Goal: Task Accomplishment & Management: Manage account settings

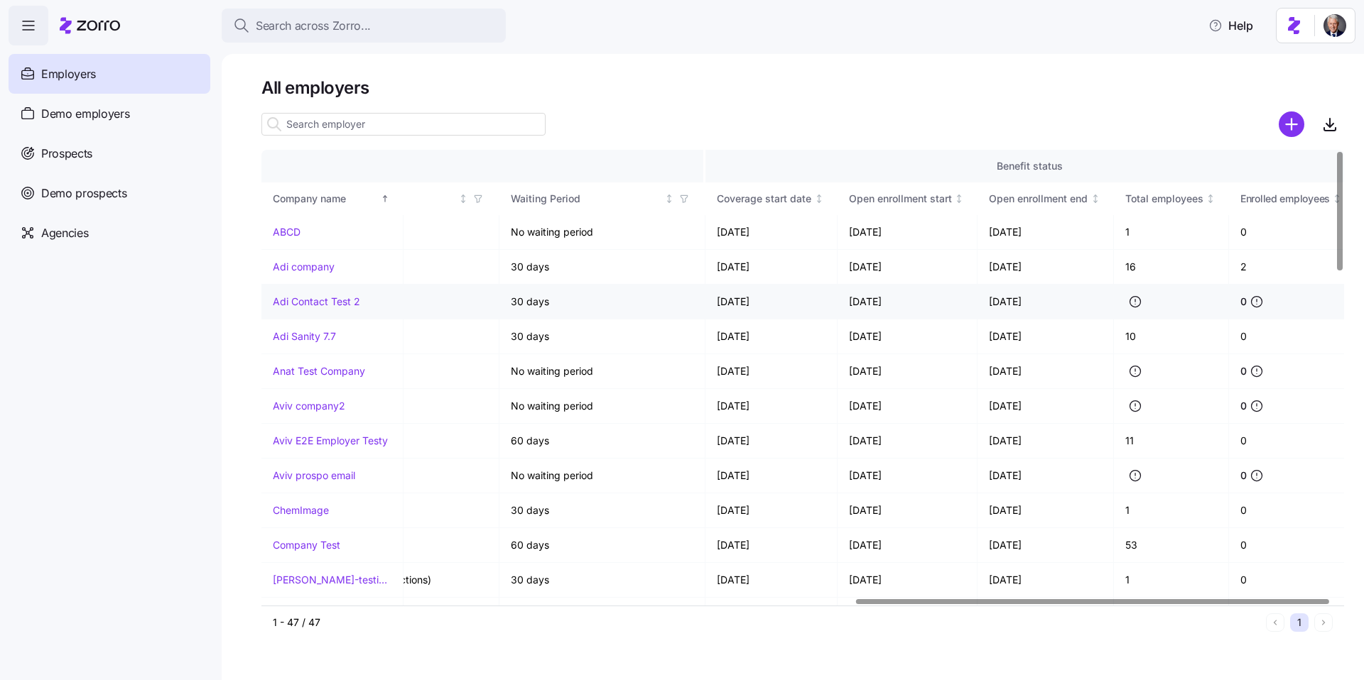
scroll to position [0, 1369]
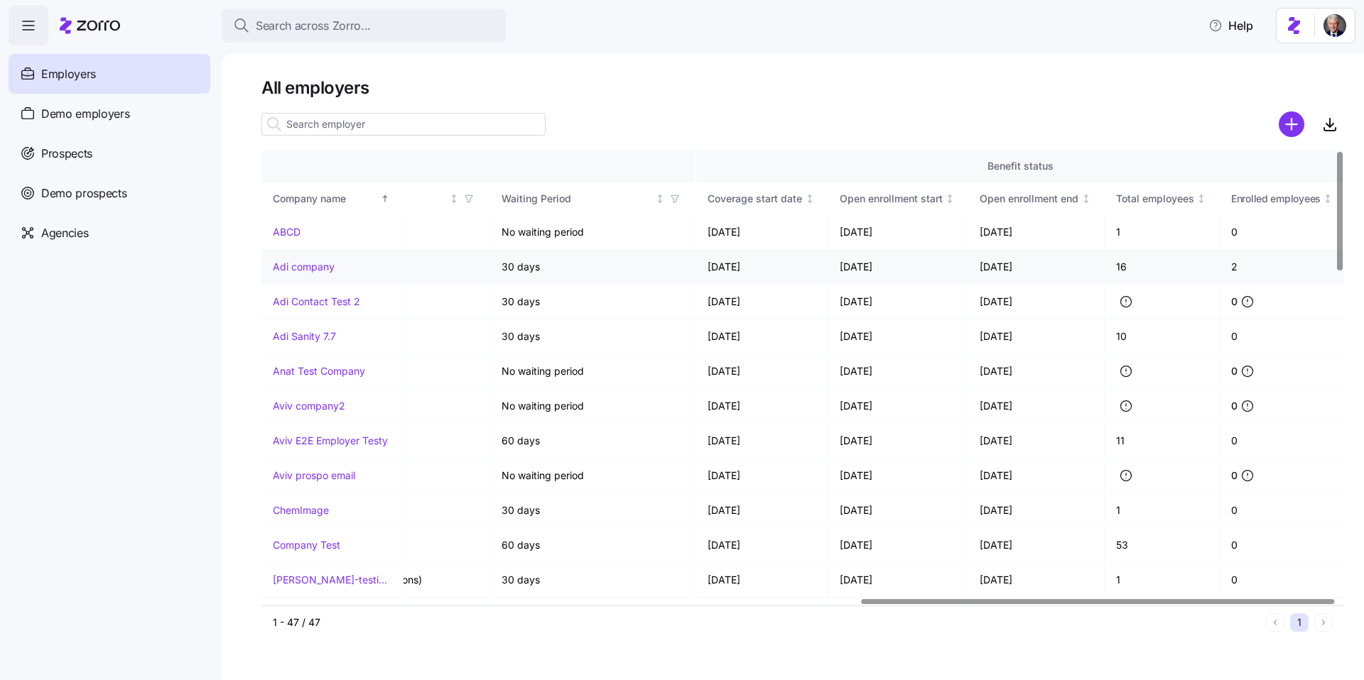
click at [304, 260] on link "Adi company" at bounding box center [304, 267] width 62 height 14
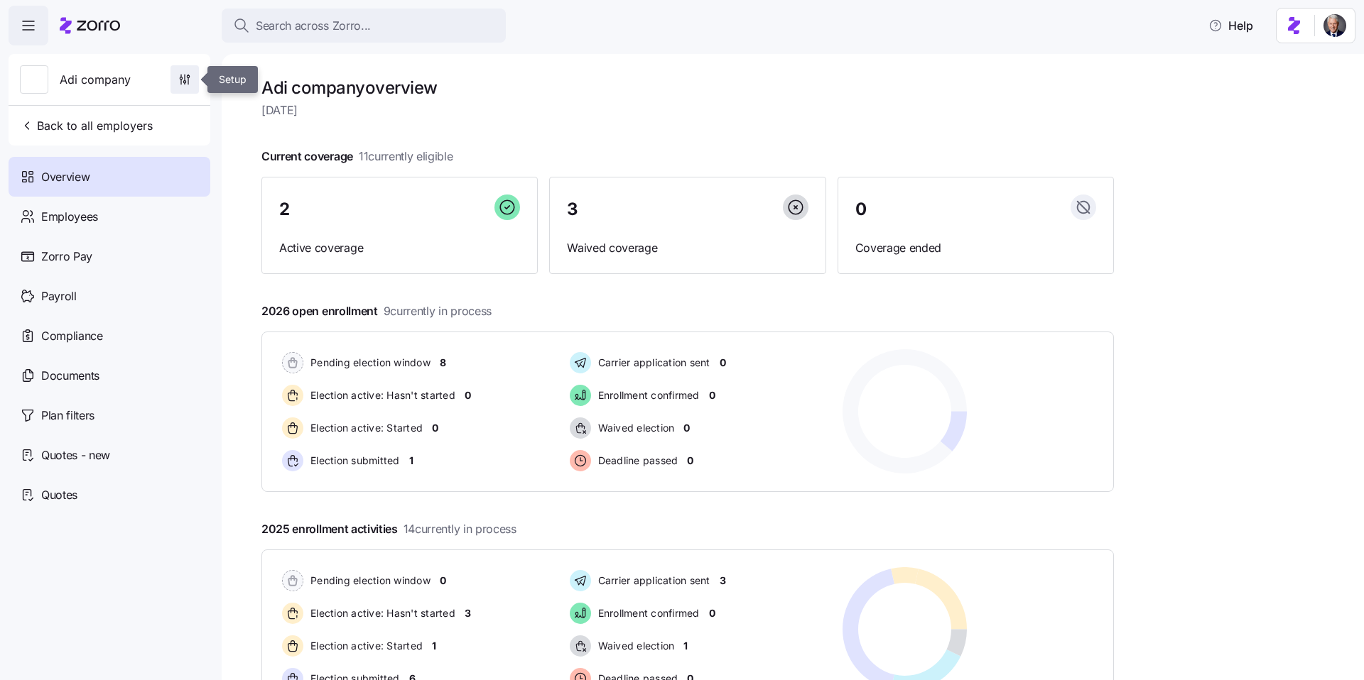
click at [183, 83] on icon "button" at bounding box center [185, 79] width 14 height 14
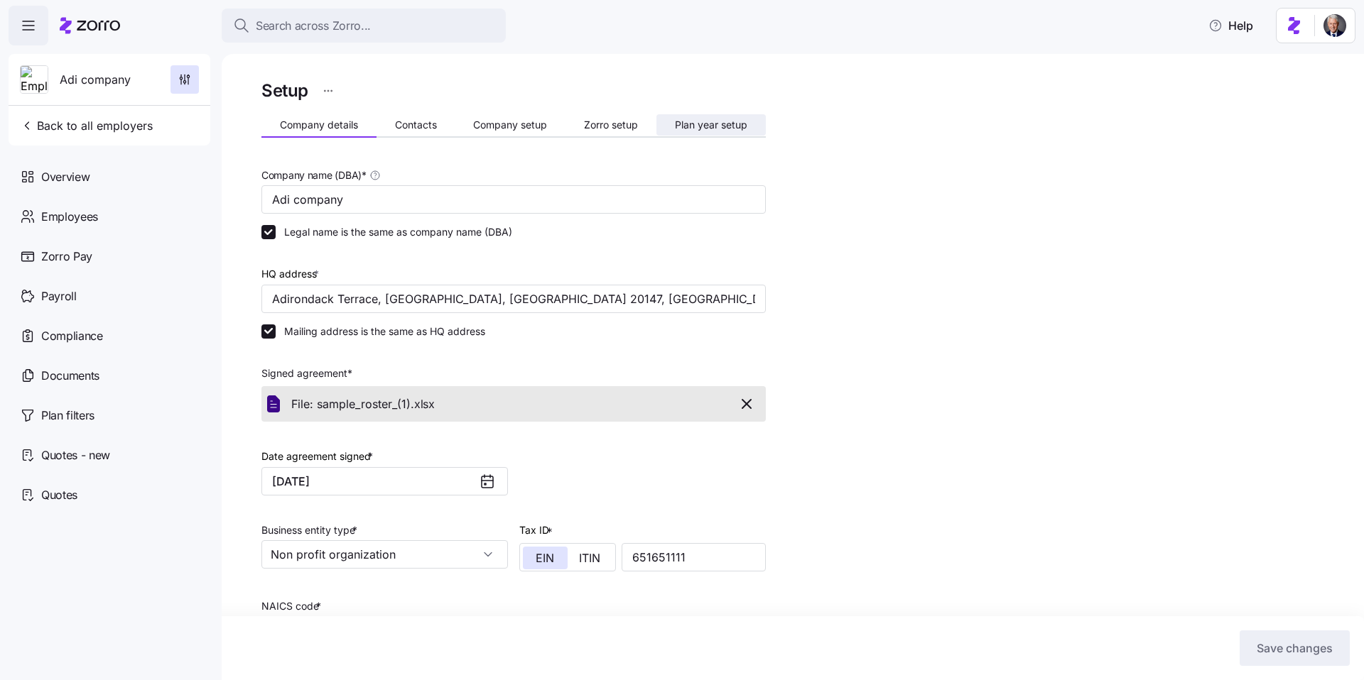
click at [733, 120] on span "Plan year setup" at bounding box center [711, 125] width 72 height 10
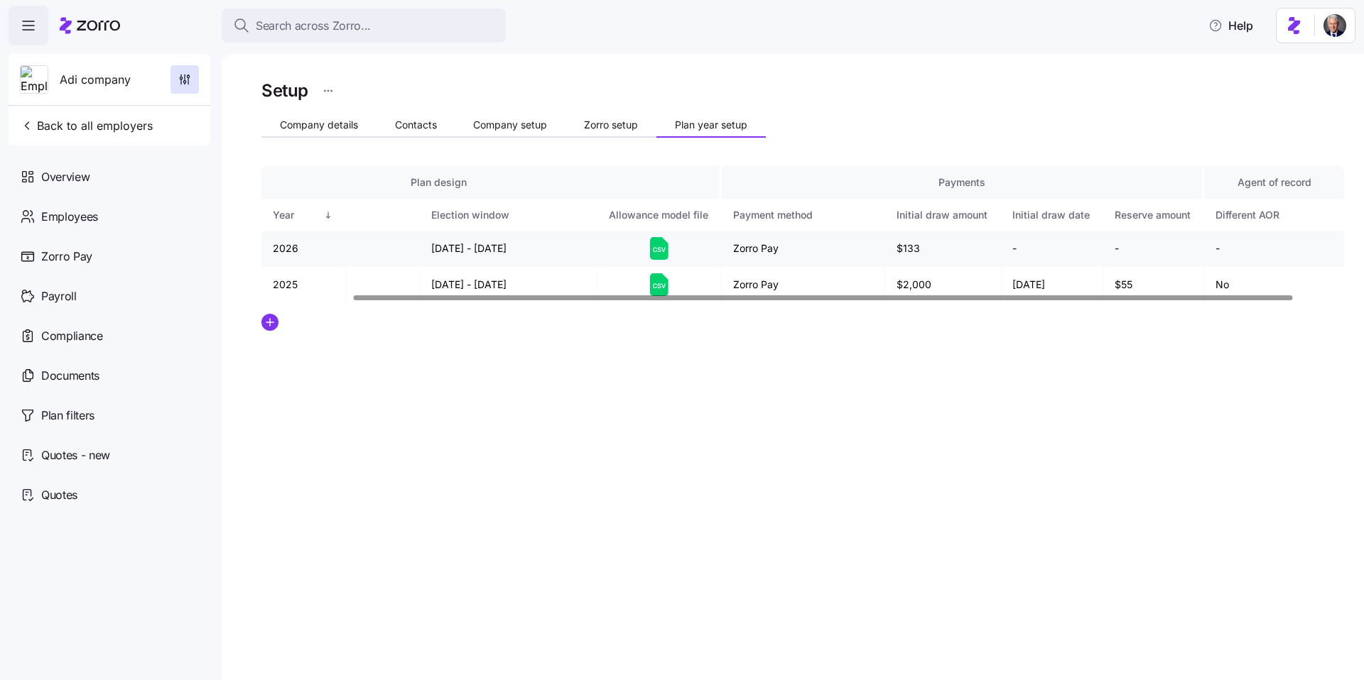
scroll to position [0, 163]
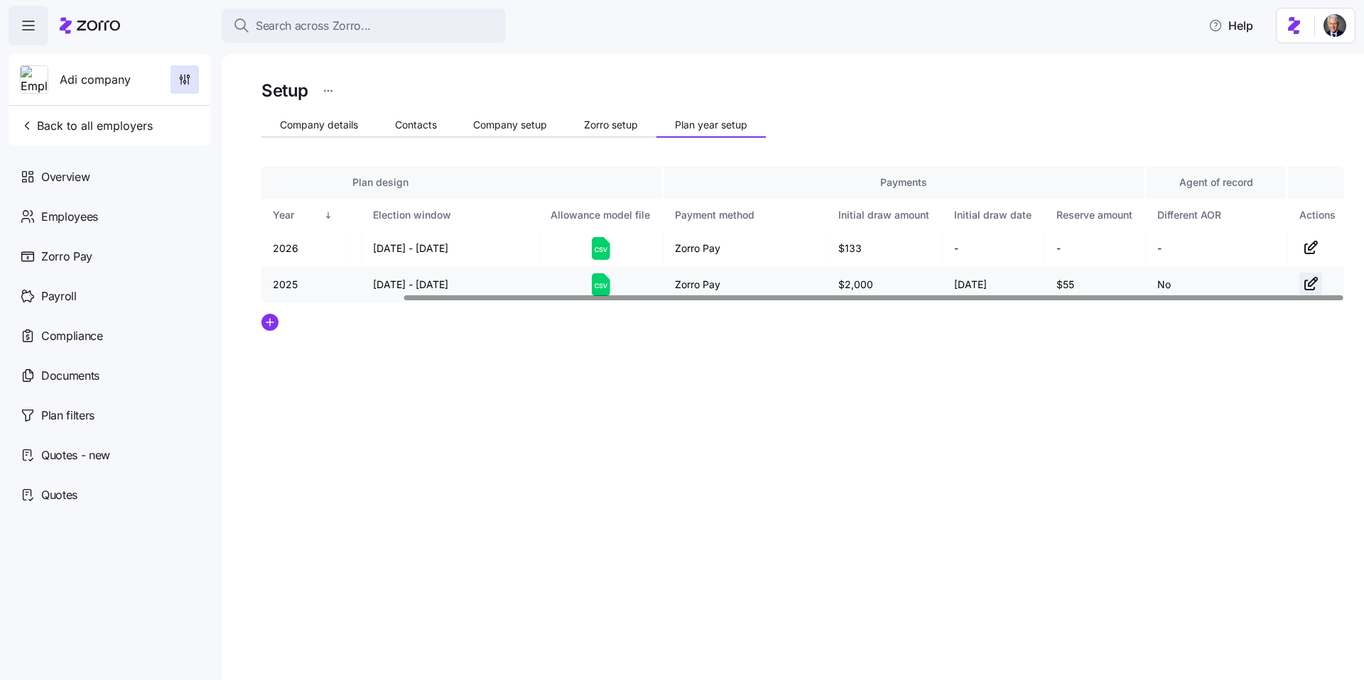
click at [1306, 287] on icon "button" at bounding box center [1310, 284] width 17 height 17
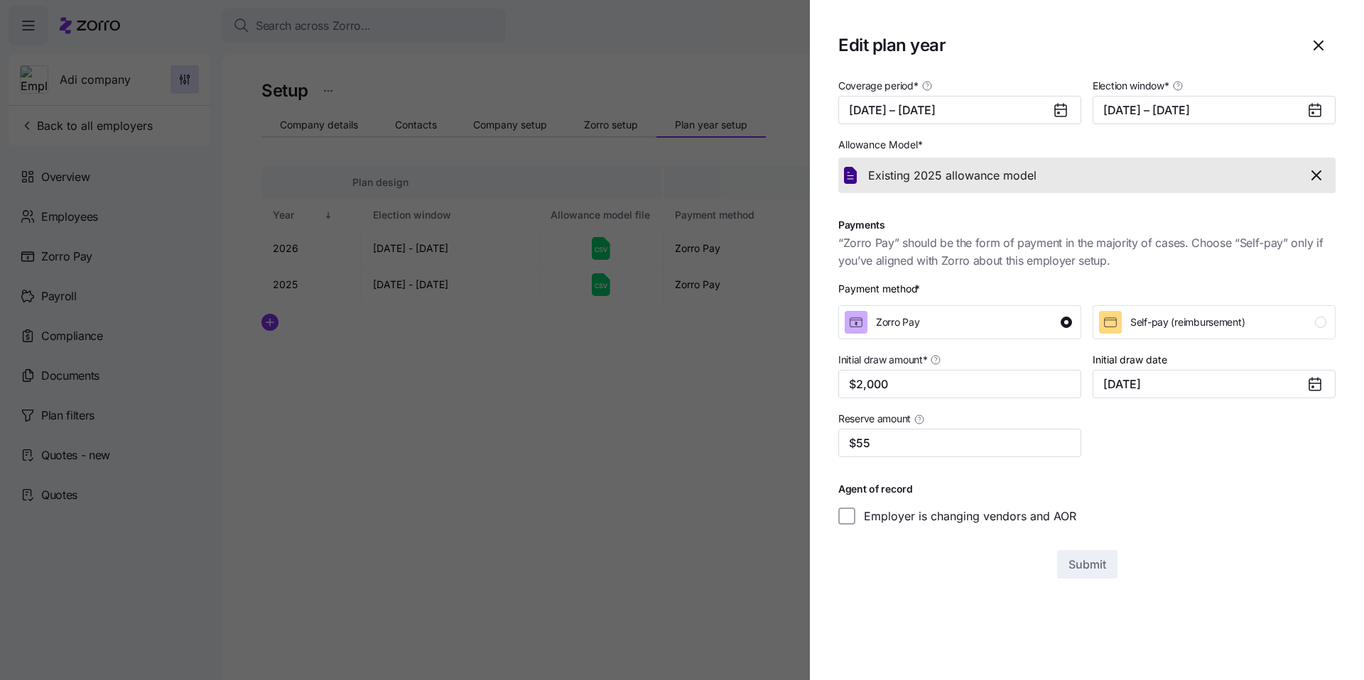
click at [1320, 177] on icon "button" at bounding box center [1316, 175] width 17 height 17
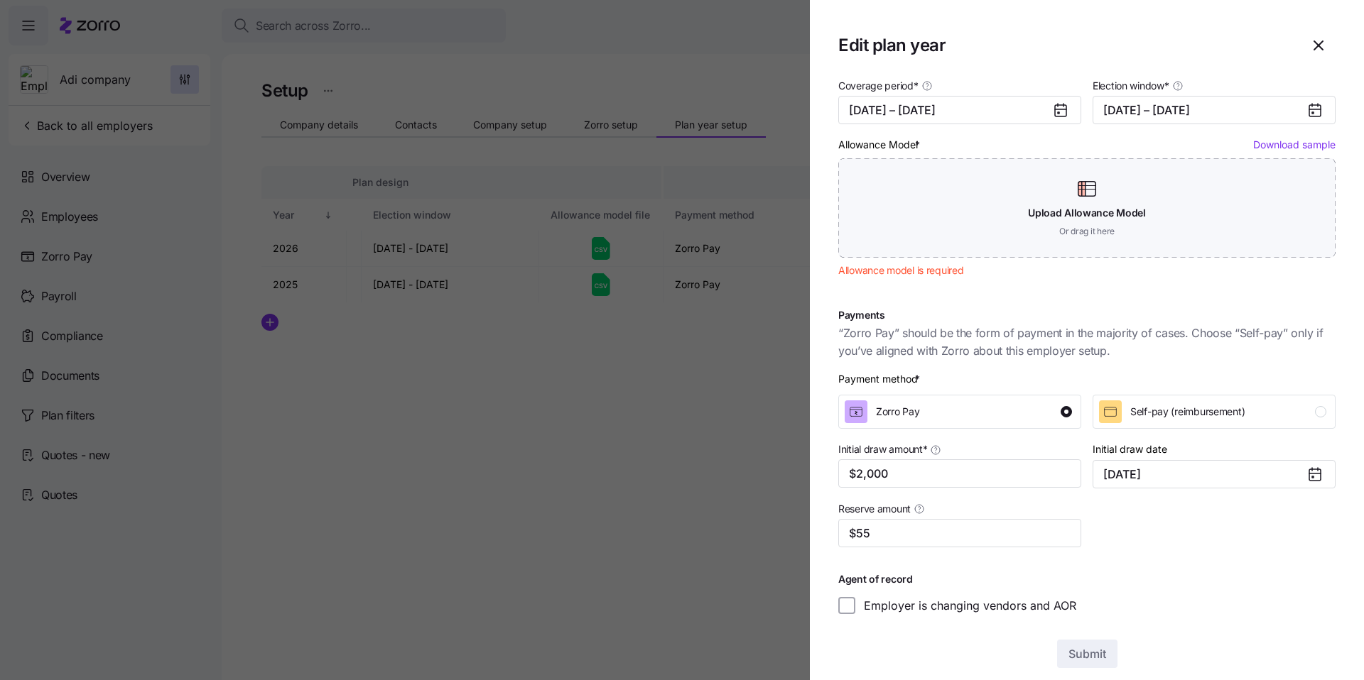
click at [1295, 141] on link "Download sample" at bounding box center [1294, 145] width 82 height 12
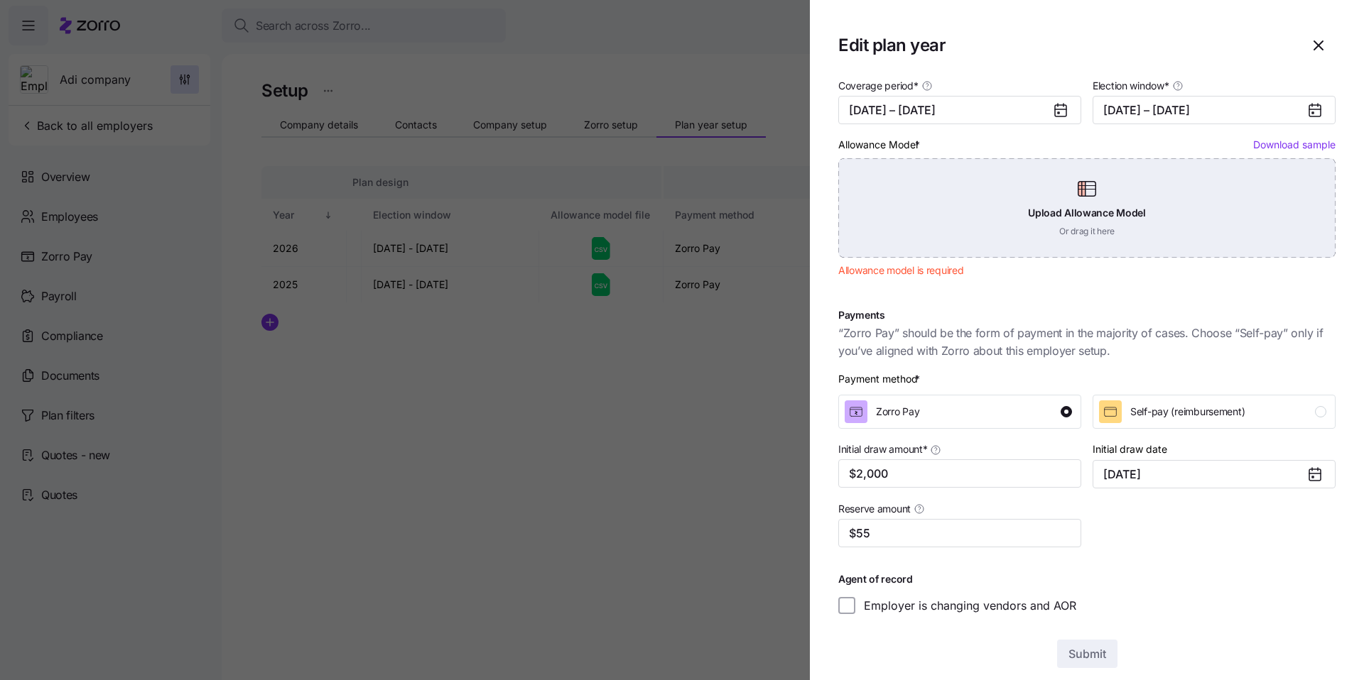
click at [1061, 225] on div "Upload Allowance Model Or drag it here" at bounding box center [1086, 207] width 497 height 99
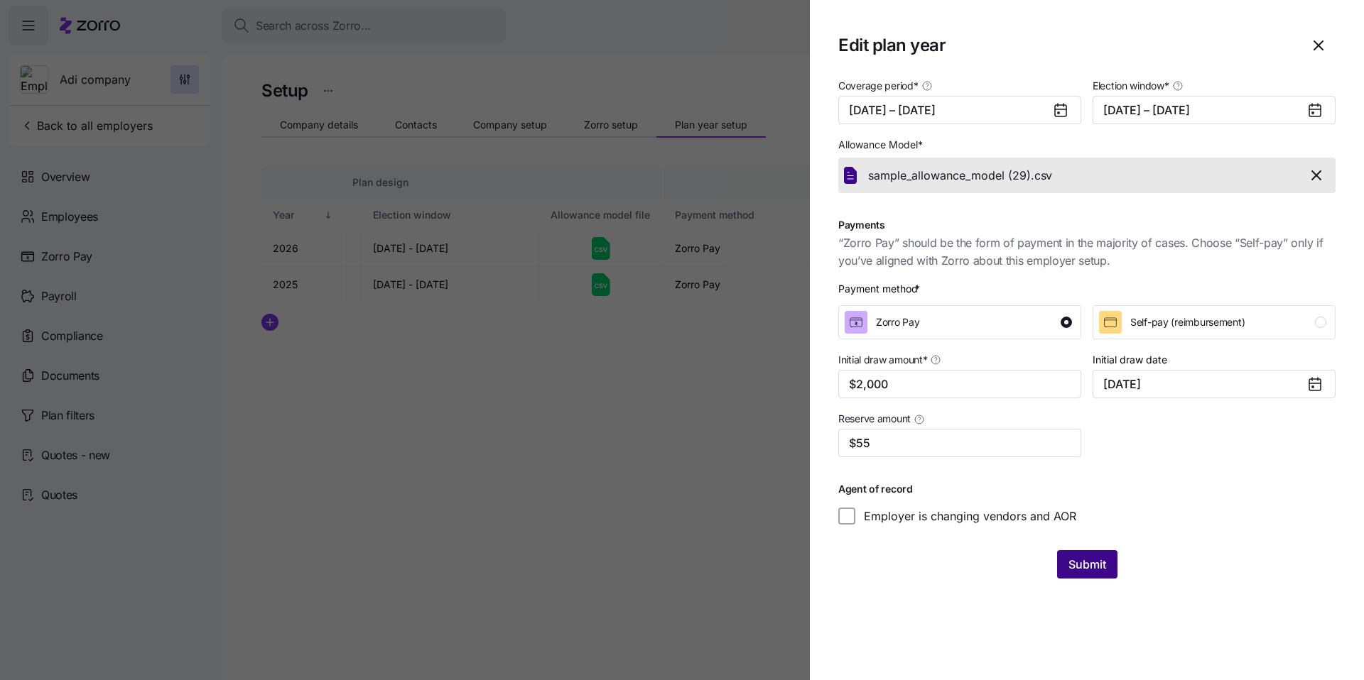
click at [1100, 564] on span "Submit" at bounding box center [1087, 564] width 38 height 17
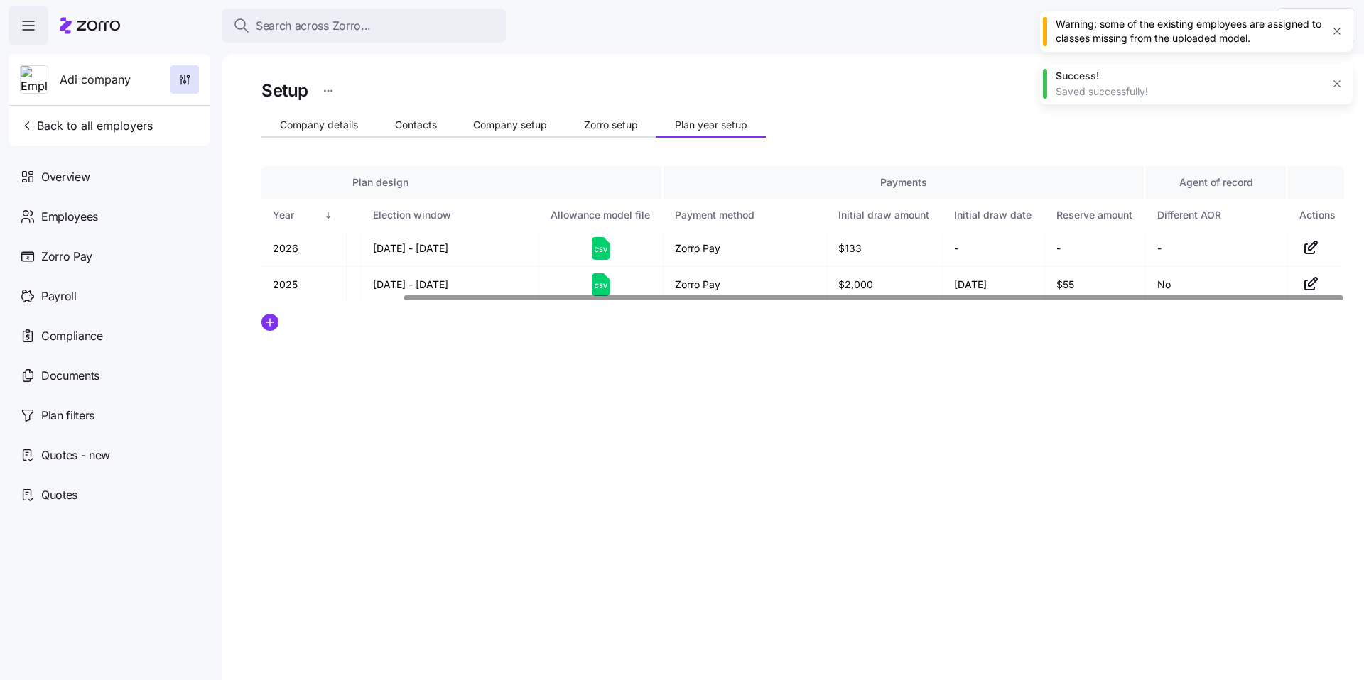
click at [1145, 34] on div "Warning: some of the existing employees are assigned to classes missing from th…" at bounding box center [1189, 31] width 266 height 29
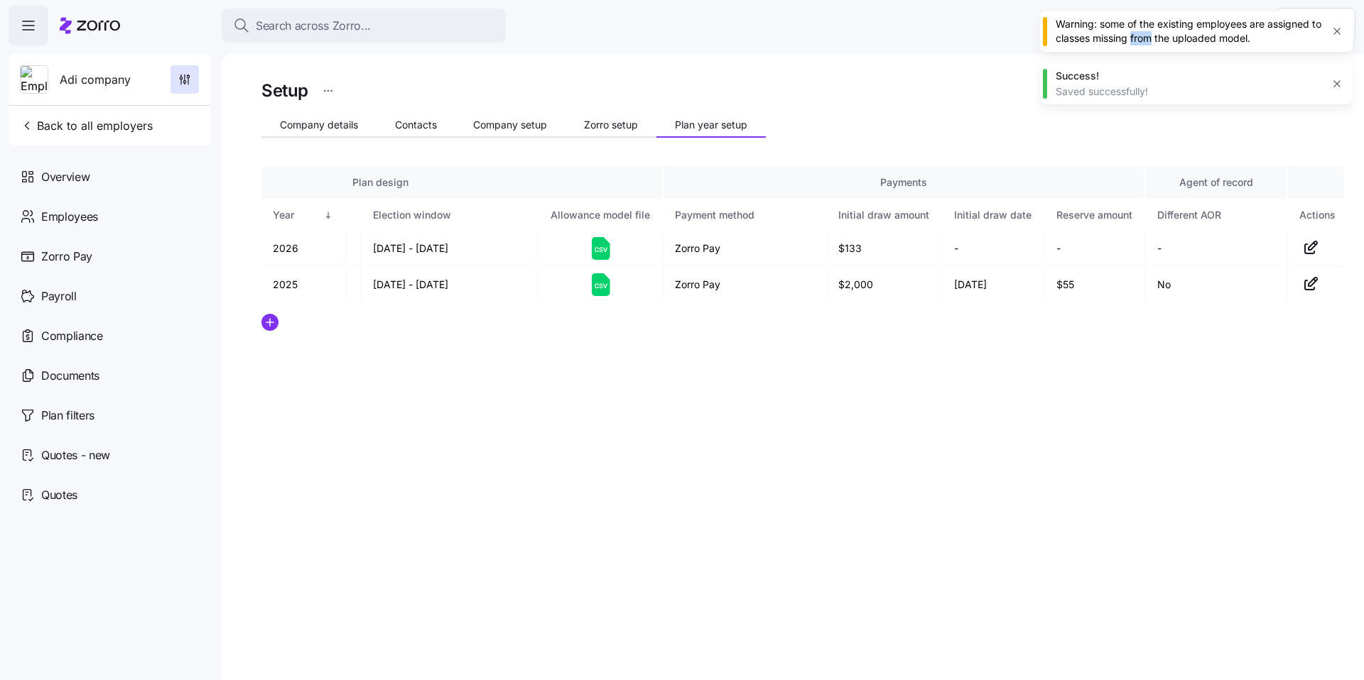
click at [1145, 34] on div "Warning: some of the existing employees are assigned to classes missing from th…" at bounding box center [1189, 31] width 266 height 29
click at [1227, 37] on div "Warning: some of the existing employees are assigned to classes missing from th…" at bounding box center [1189, 31] width 266 height 29
click at [1261, 38] on div "Warning: some of the existing employees are assigned to classes missing from th…" at bounding box center [1189, 31] width 266 height 29
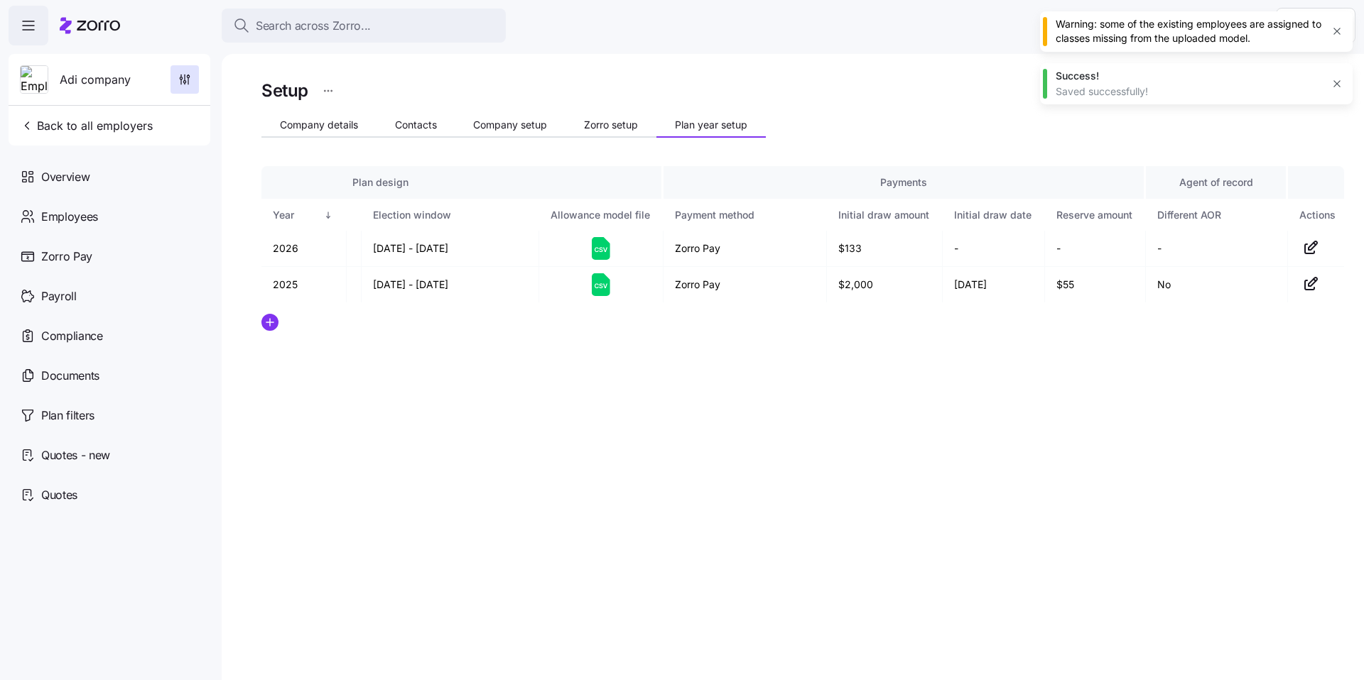
click at [1209, 40] on div "Warning: some of the existing employees are assigned to classes missing from th…" at bounding box center [1189, 31] width 266 height 29
click at [1154, 34] on div "Warning: some of the existing employees are assigned to classes missing from th…" at bounding box center [1189, 31] width 266 height 29
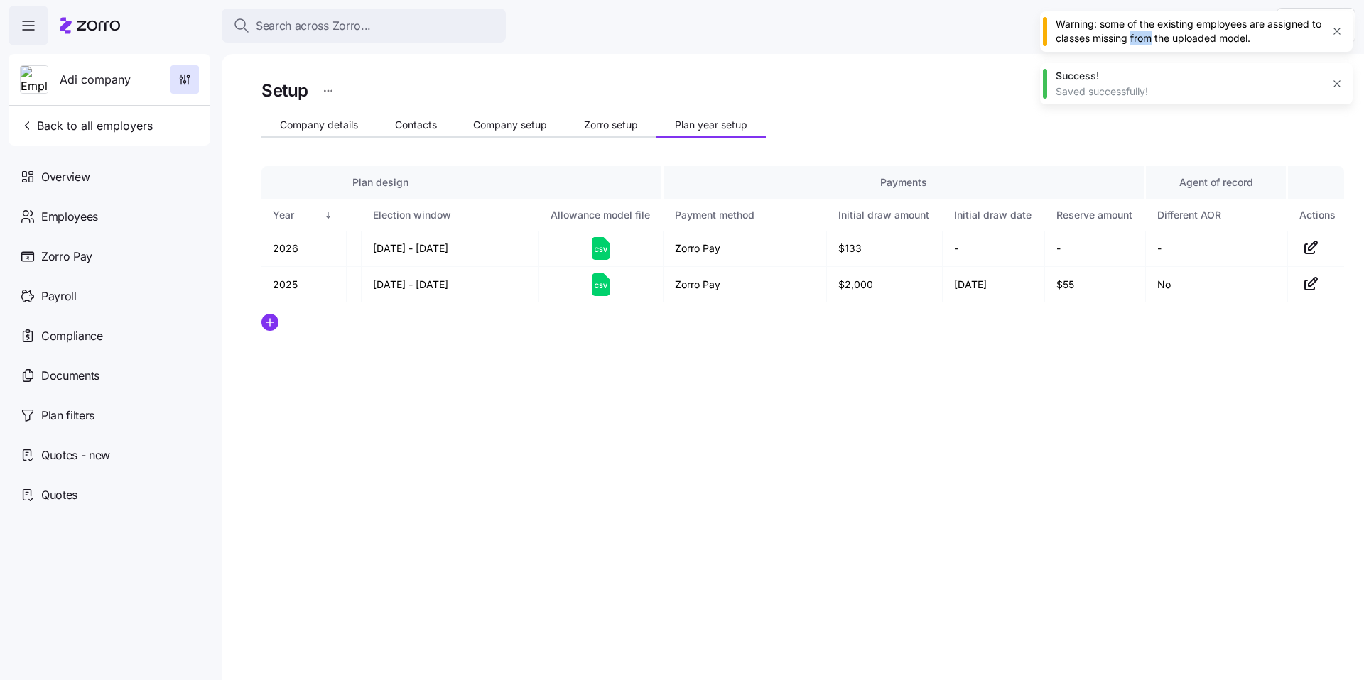
click at [1154, 34] on div "Warning: some of the existing employees are assigned to classes missing from th…" at bounding box center [1189, 31] width 266 height 29
click at [1210, 31] on div "Warning: some of the existing employees are assigned to classes missing from th…" at bounding box center [1189, 31] width 266 height 29
click at [1172, 33] on div "Warning: some of the existing employees are assigned to classes missing from th…" at bounding box center [1189, 31] width 266 height 29
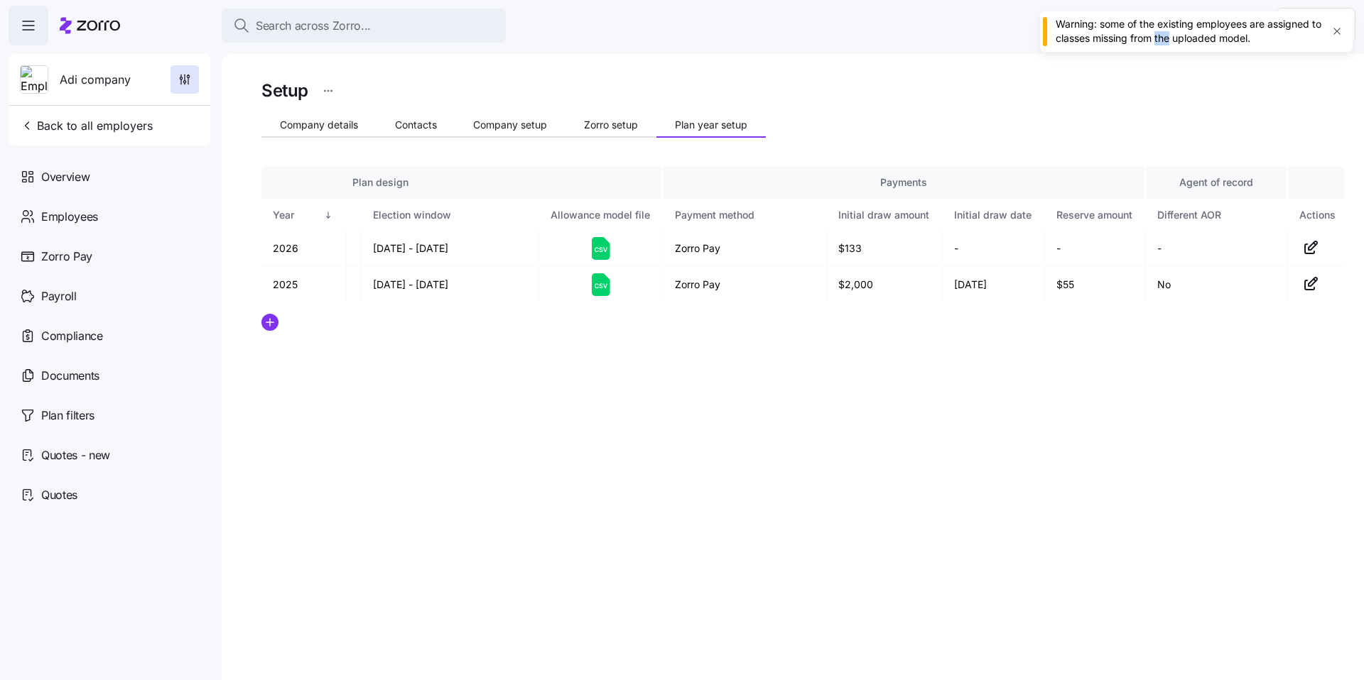
click at [1172, 33] on div "Warning: some of the existing employees are assigned to classes missing from th…" at bounding box center [1189, 31] width 266 height 29
click at [1210, 31] on div "Warning: some of the existing employees are assigned to classes missing from th…" at bounding box center [1189, 31] width 266 height 29
click at [1229, 33] on div "Warning: some of the existing employees are assigned to classes missing from th…" at bounding box center [1189, 31] width 266 height 29
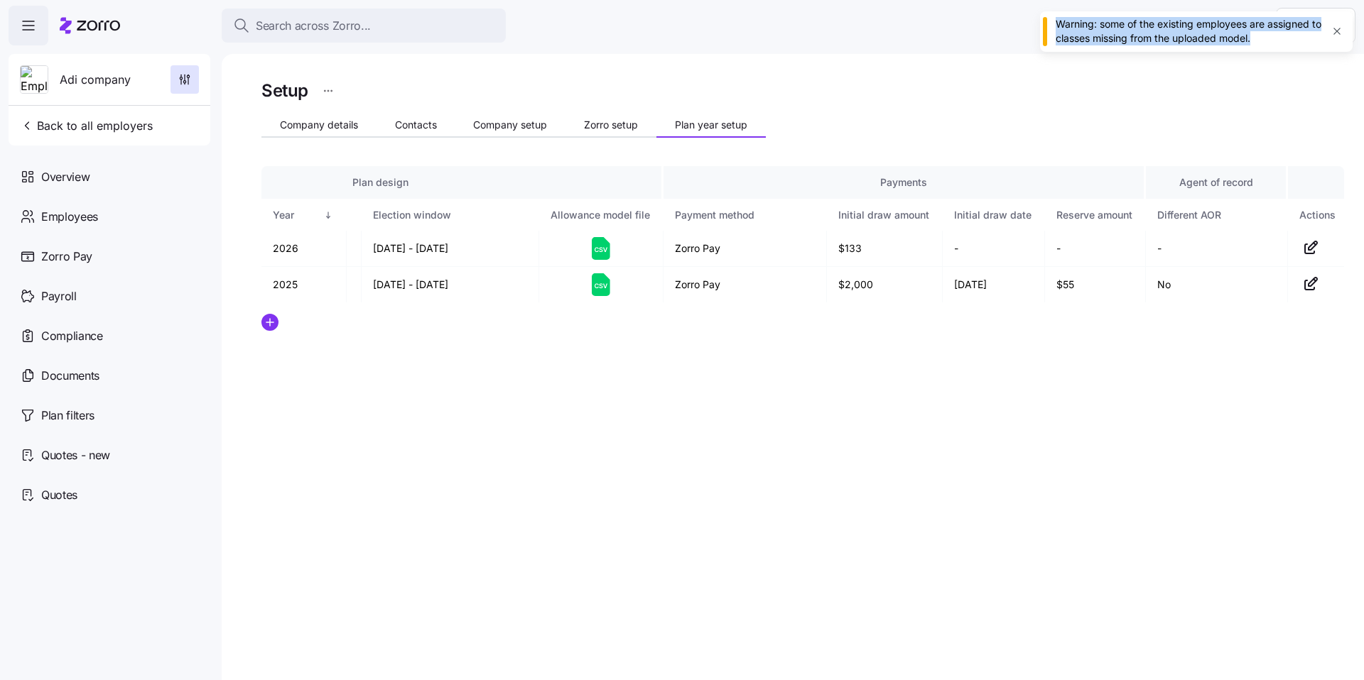
click at [1167, 34] on div "Warning: some of the existing employees are assigned to classes missing from th…" at bounding box center [1189, 31] width 266 height 29
click at [1163, 31] on div "Warning: some of the existing employees are assigned to classes missing from th…" at bounding box center [1189, 31] width 266 height 29
click at [1195, 31] on div "Warning: some of the existing employees are assigned to classes missing from th…" at bounding box center [1189, 31] width 266 height 29
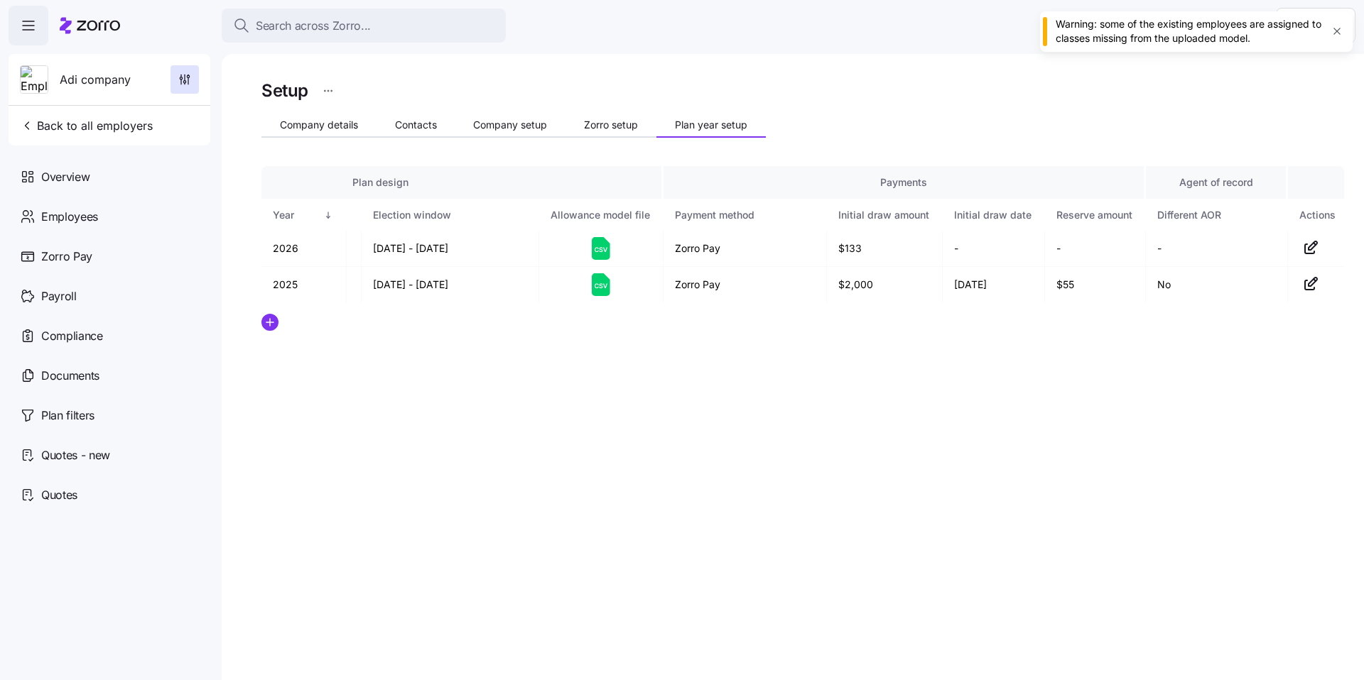
click at [1151, 36] on div "Warning: some of the existing employees are assigned to classes missing from th…" at bounding box center [1189, 31] width 266 height 29
click at [1220, 33] on div "Warning: some of the existing employees are assigned to classes missing from th…" at bounding box center [1189, 31] width 266 height 29
click at [1334, 33] on icon "button" at bounding box center [1336, 31] width 11 height 11
